Goal: Task Accomplishment & Management: Manage account settings

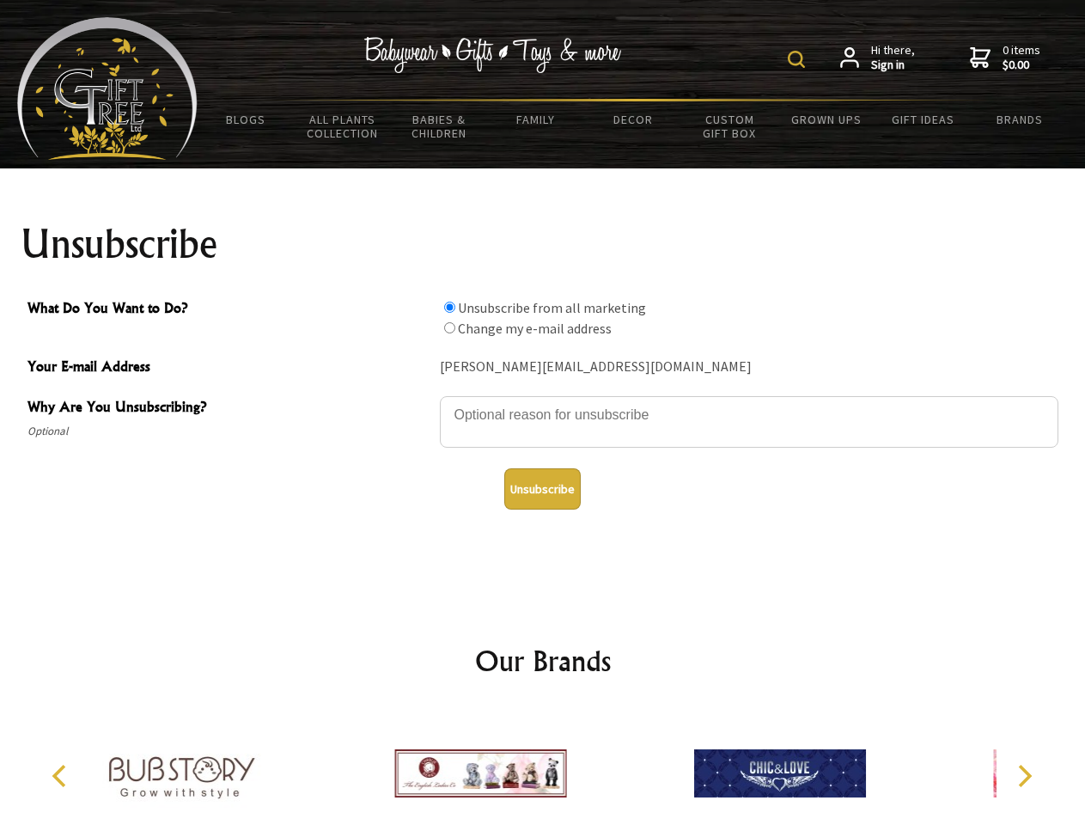
click at [799, 59] on img at bounding box center [796, 59] width 17 height 17
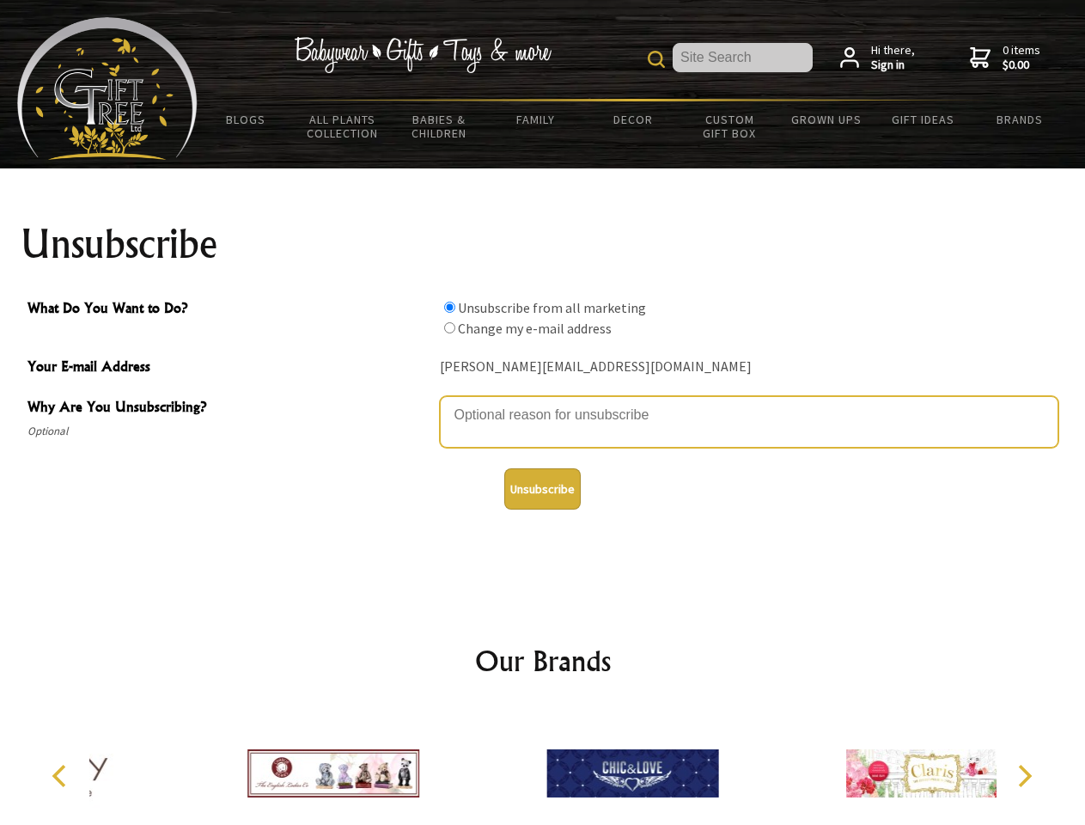
click at [543, 402] on textarea "Why Are You Unsubscribing?" at bounding box center [749, 422] width 618 height 52
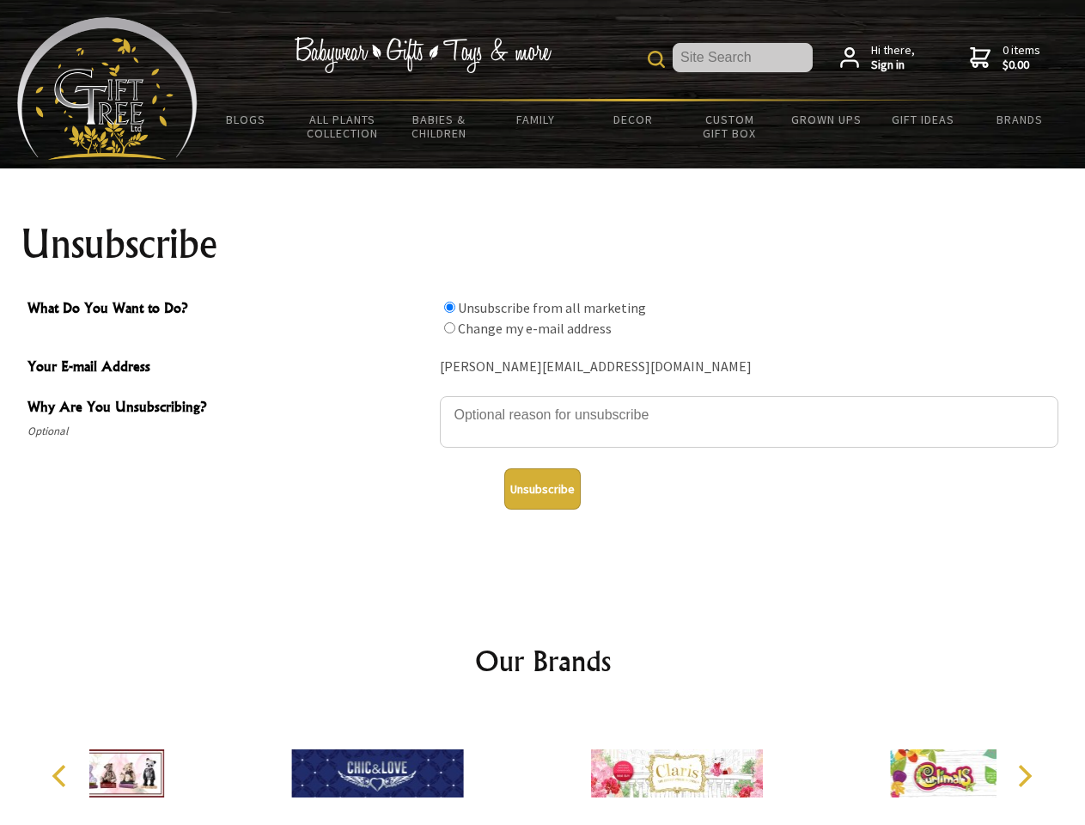
click at [449, 307] on input "What Do You Want to Do?" at bounding box center [449, 307] width 11 height 11
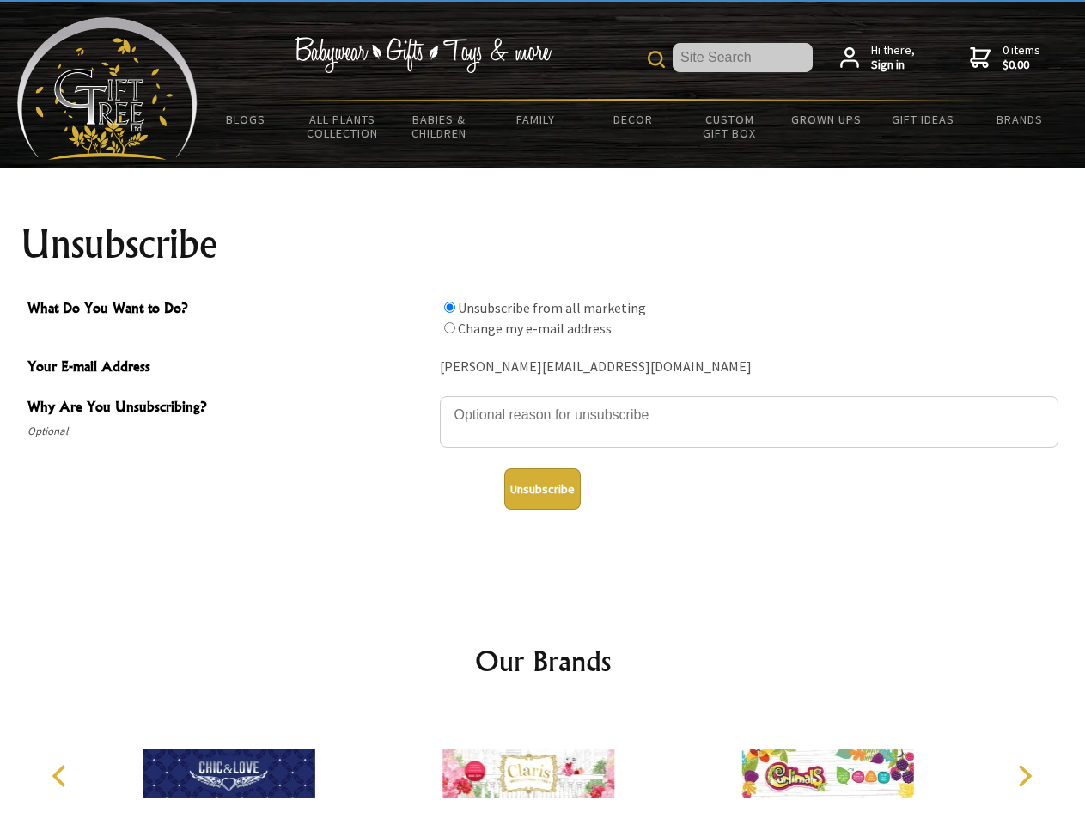
click at [449, 327] on input "What Do You Want to Do?" at bounding box center [449, 327] width 11 height 11
radio input "true"
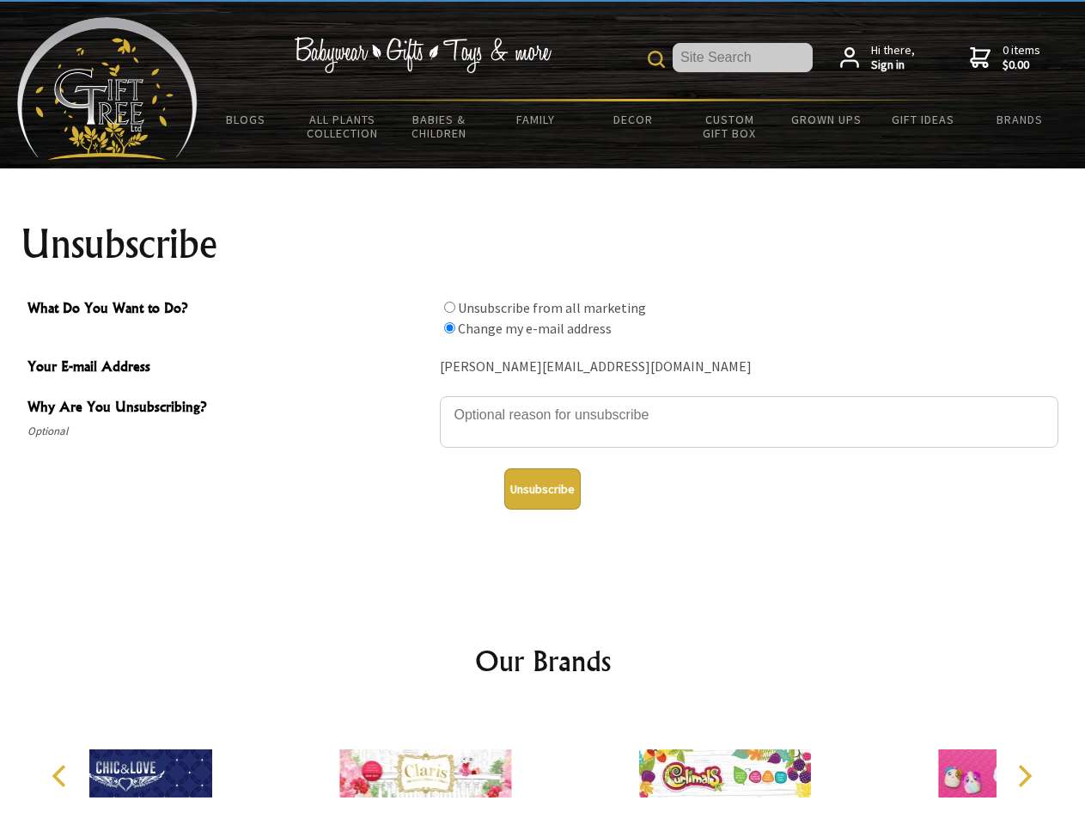
click at [542, 489] on button "Unsubscribe" at bounding box center [542, 488] width 76 height 41
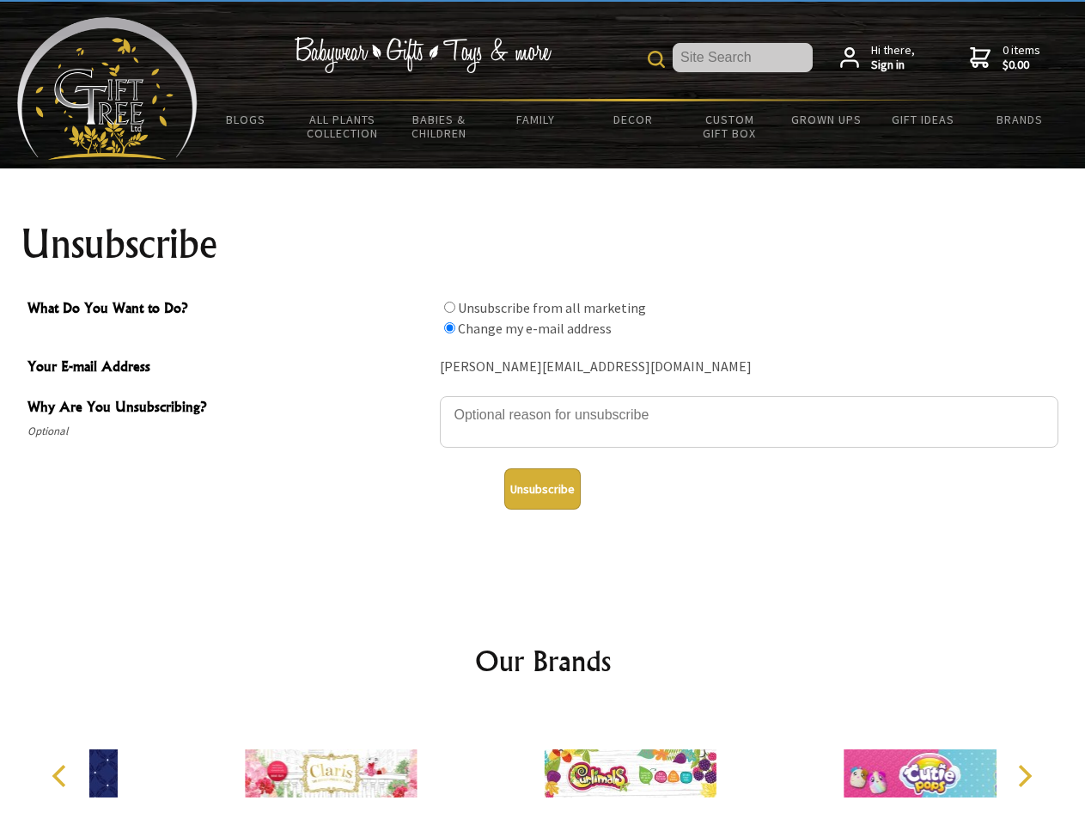
click at [62, 776] on icon "Previous" at bounding box center [61, 775] width 22 height 22
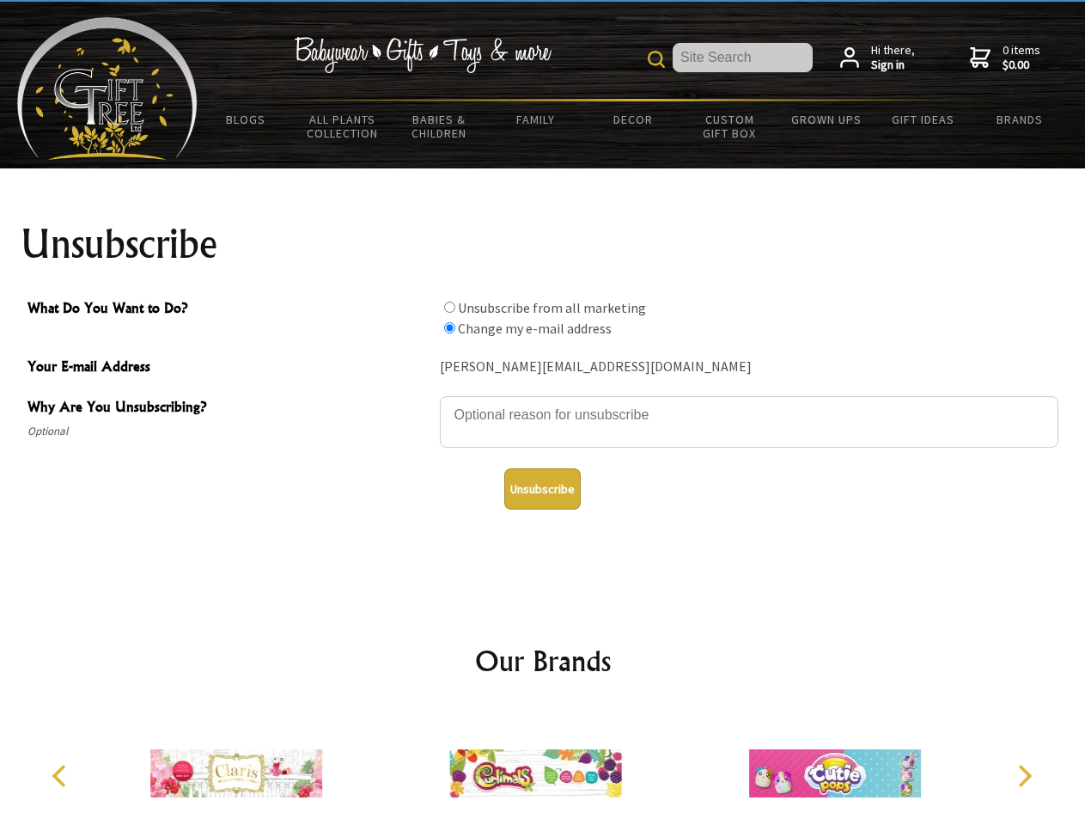
click at [1024, 776] on icon "Next" at bounding box center [1023, 775] width 22 height 22
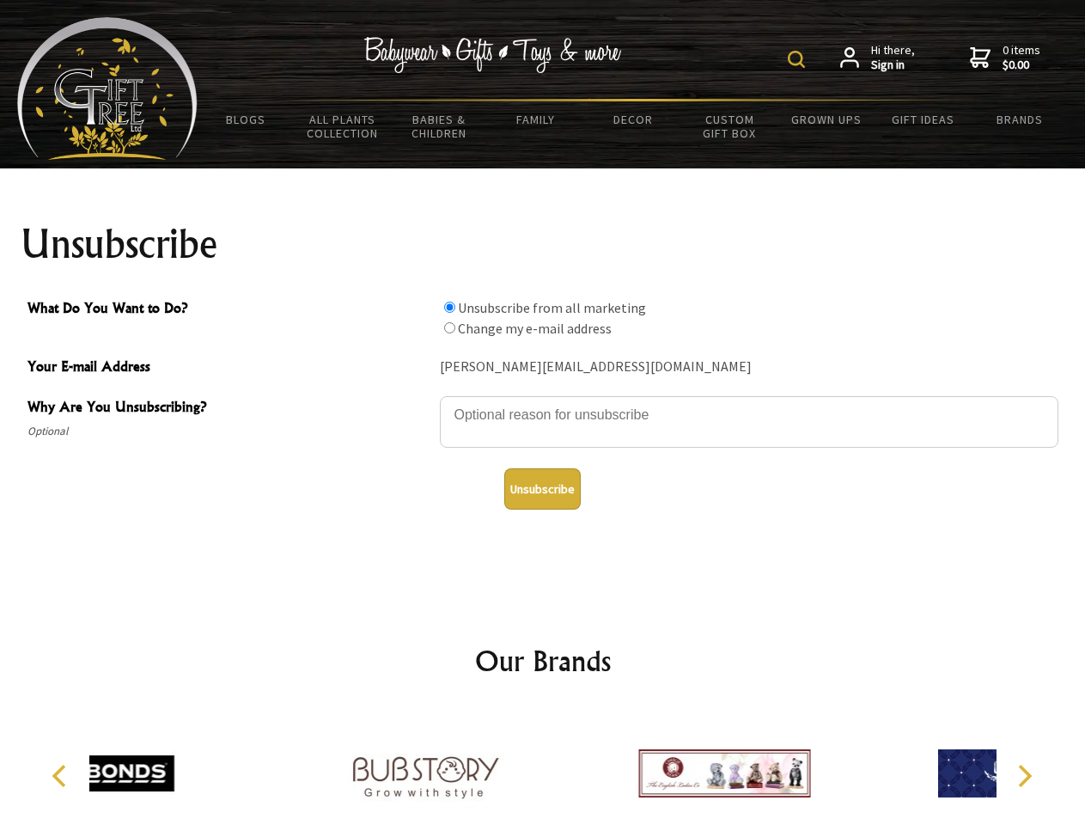
click at [799, 59] on img at bounding box center [796, 59] width 17 height 17
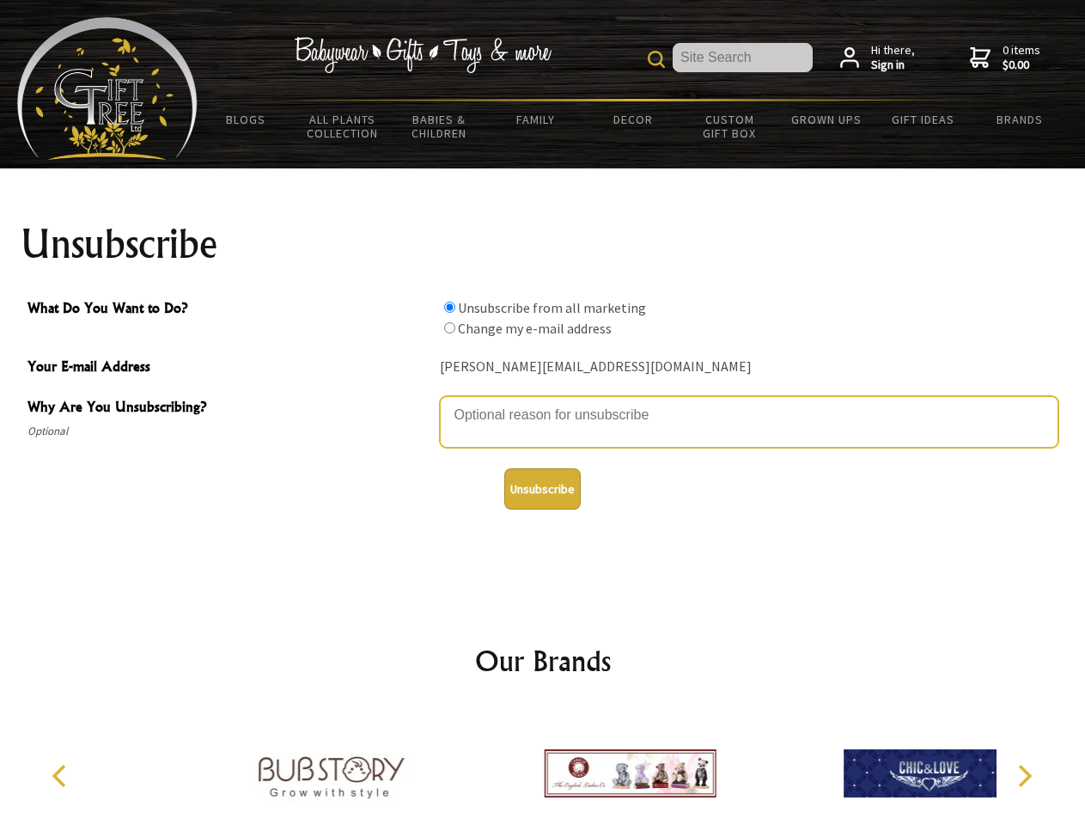
click at [543, 402] on textarea "Why Are You Unsubscribing?" at bounding box center [749, 422] width 618 height 52
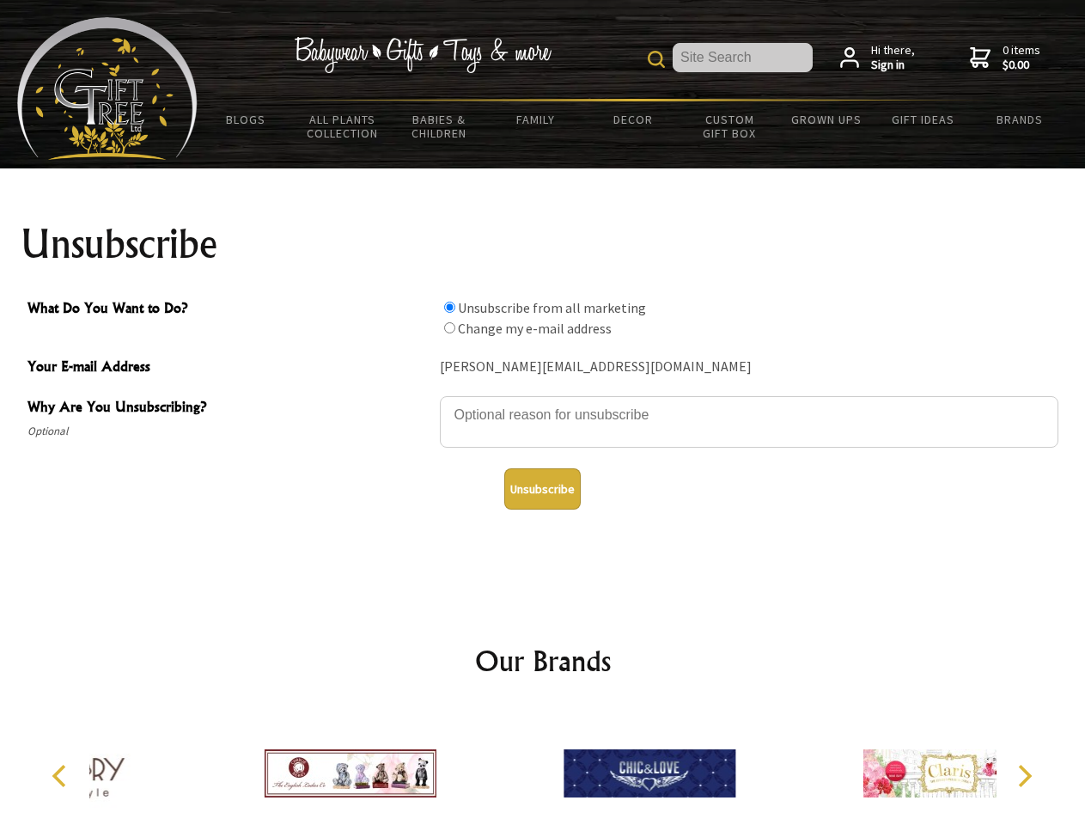
click at [449, 307] on input "What Do You Want to Do?" at bounding box center [449, 307] width 11 height 11
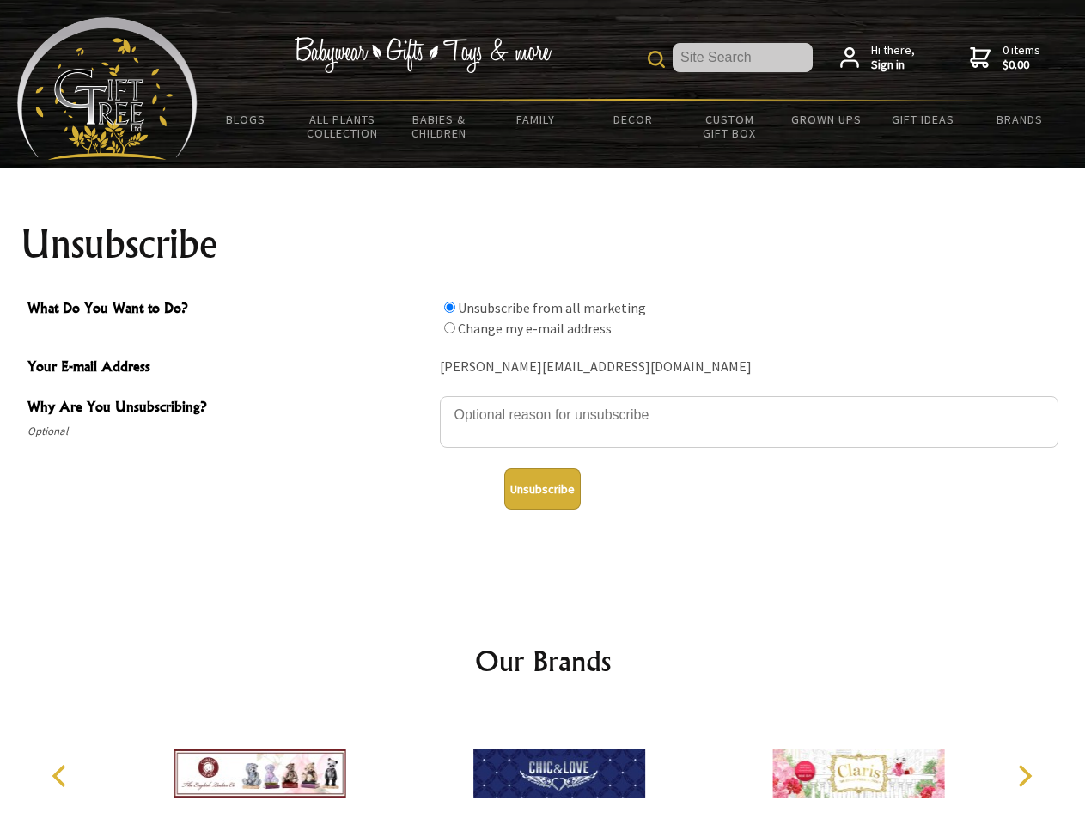
click at [449, 327] on input "What Do You Want to Do?" at bounding box center [449, 327] width 11 height 11
radio input "true"
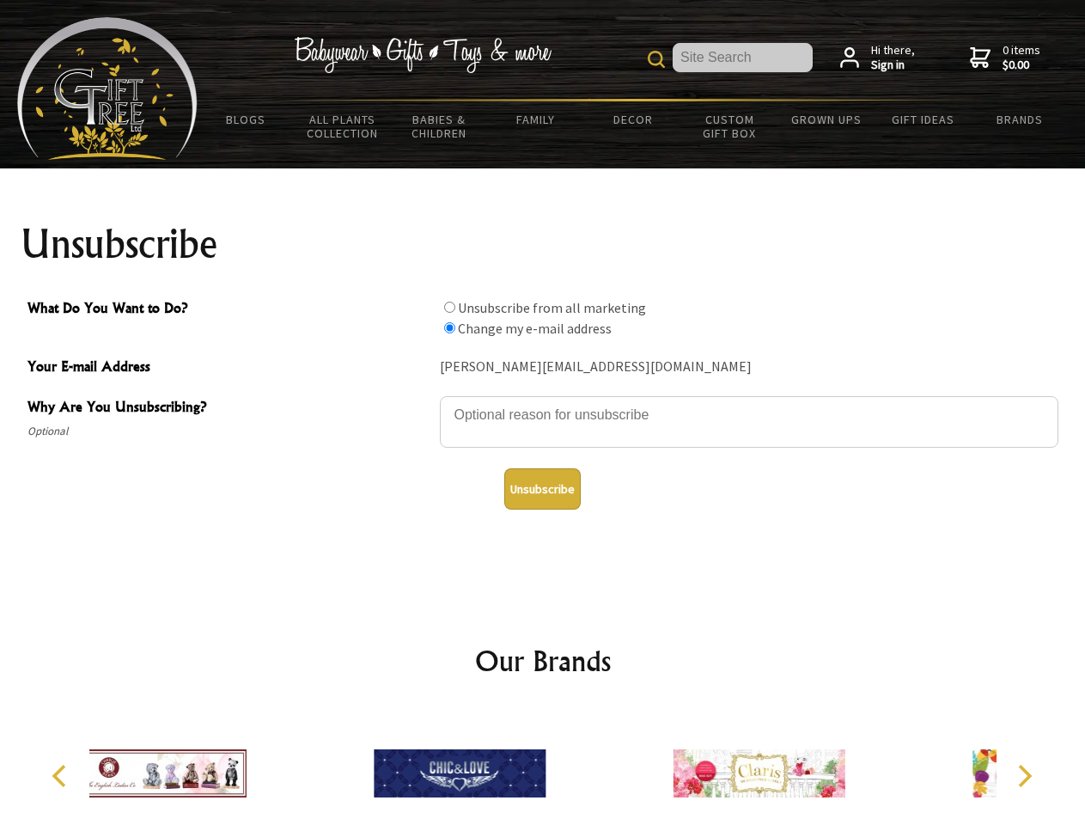
click at [542, 489] on button "Unsubscribe" at bounding box center [542, 488] width 76 height 41
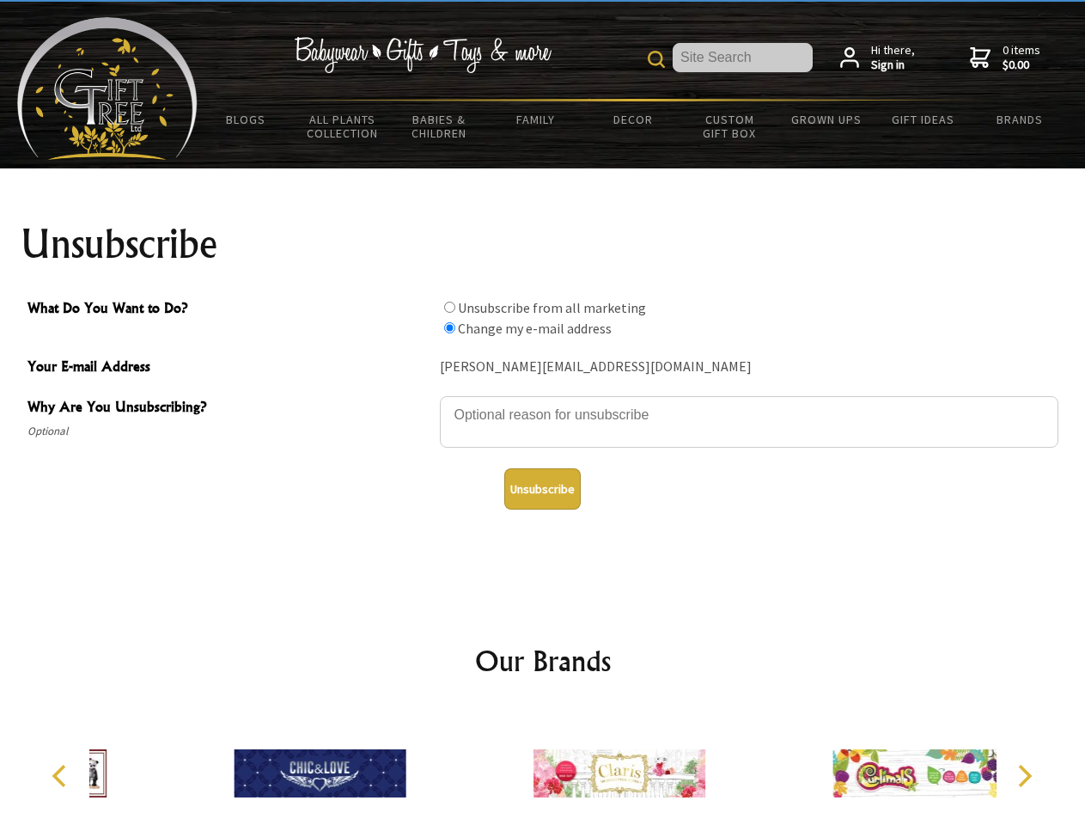
click at [543, 766] on img at bounding box center [619, 773] width 172 height 129
click at [62, 776] on icon "Previous" at bounding box center [61, 775] width 22 height 22
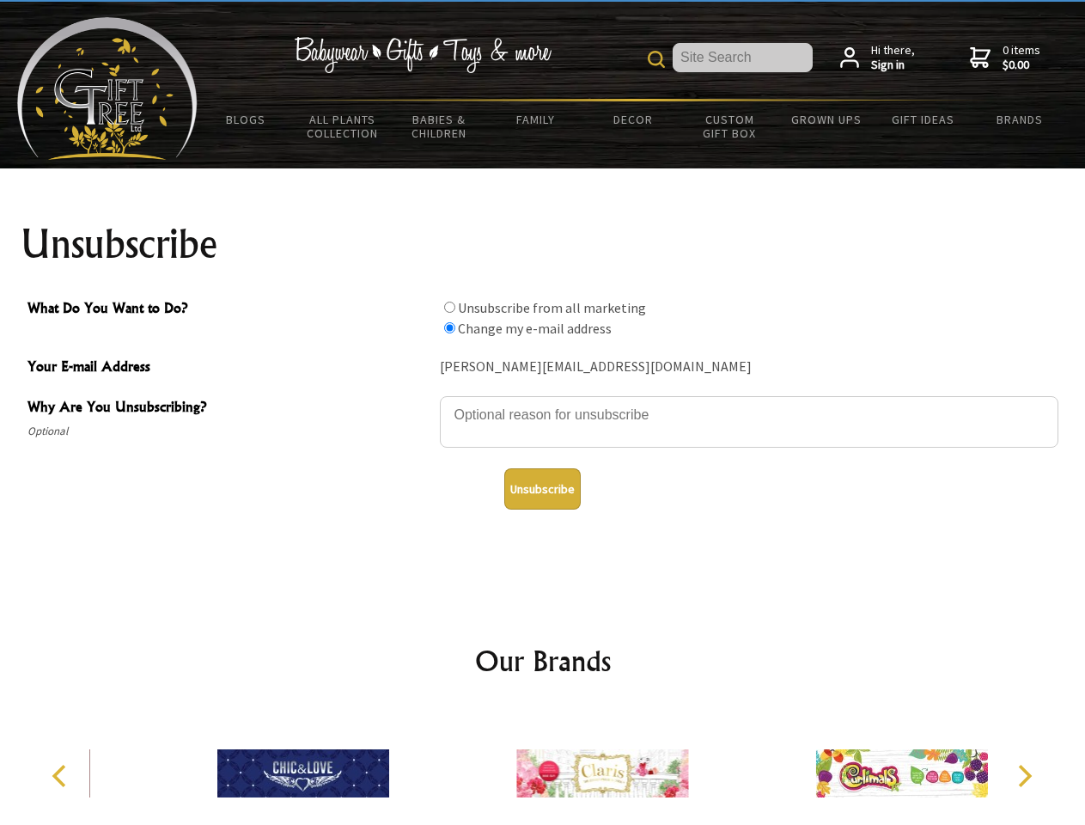
click at [1024, 776] on icon "Next" at bounding box center [1023, 775] width 22 height 22
